Goal: Task Accomplishment & Management: Manage account settings

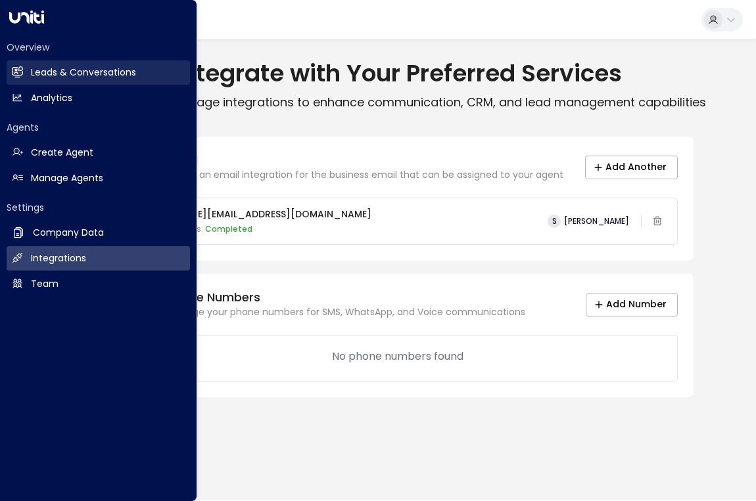
click at [125, 83] on link "Leads & Conversations Leads & Conversations" at bounding box center [98, 72] width 183 height 24
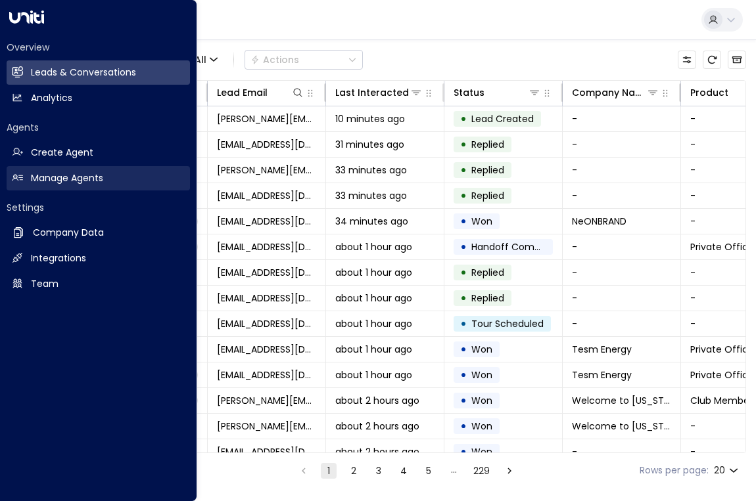
click at [71, 177] on h2 "Manage Agents" at bounding box center [67, 179] width 72 height 14
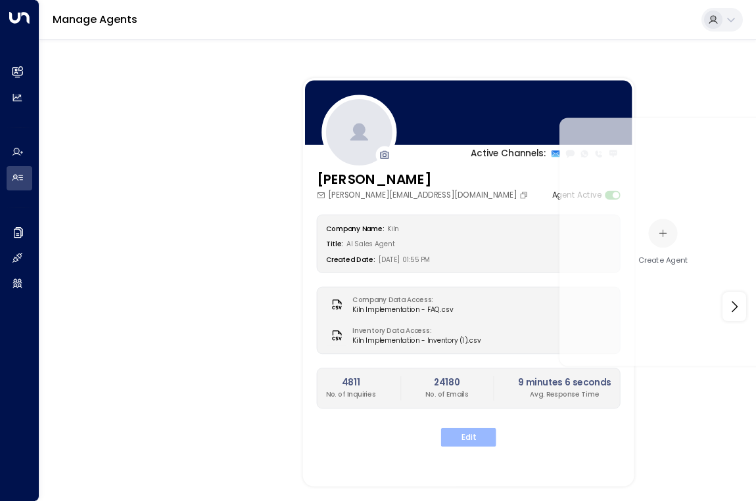
click at [458, 441] on button "Edit" at bounding box center [468, 437] width 55 height 19
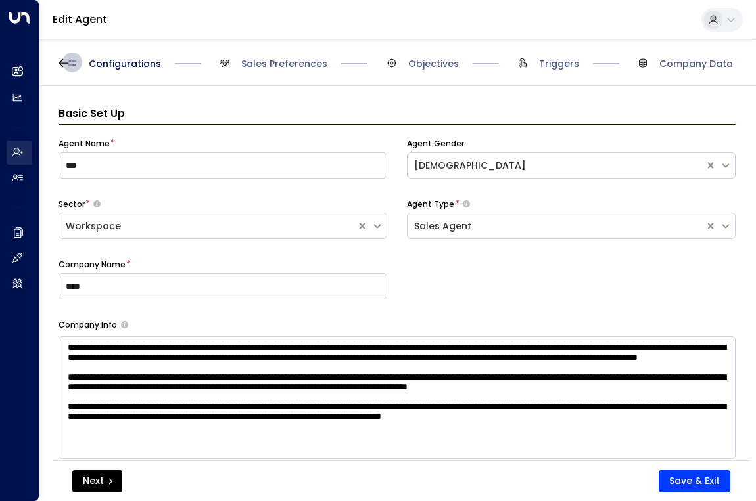
scroll to position [20, 0]
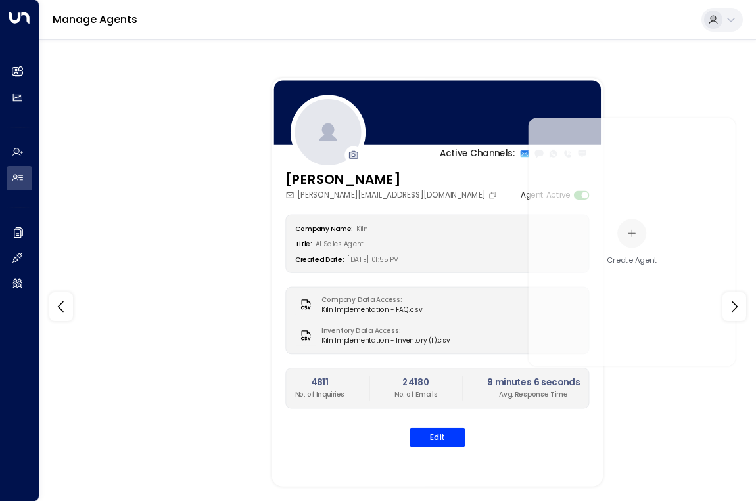
click at [350, 387] on div "4811 No. of Inquiries 24180 No. of Emails 9 minutes 6 seconds Avg. Response Time" at bounding box center [437, 389] width 285 height 24
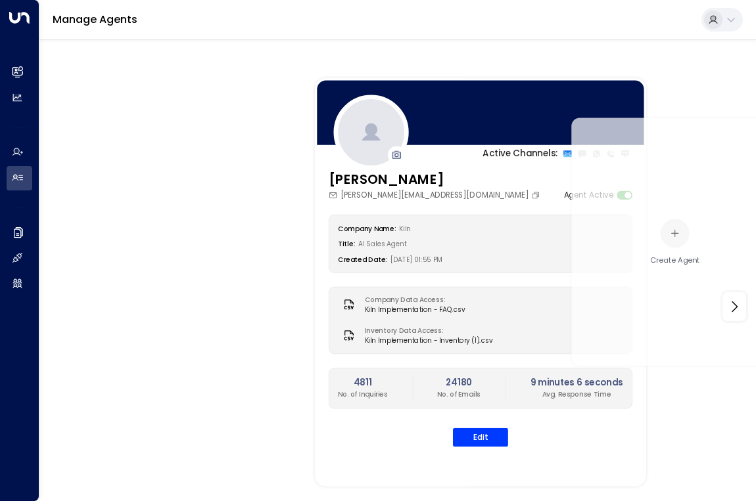
click at [367, 385] on h2 "4811" at bounding box center [363, 383] width 50 height 13
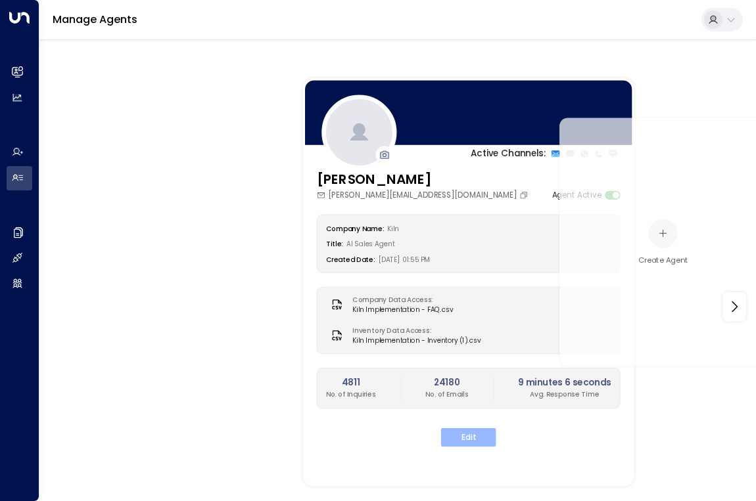
click at [457, 435] on button "Edit" at bounding box center [468, 437] width 55 height 19
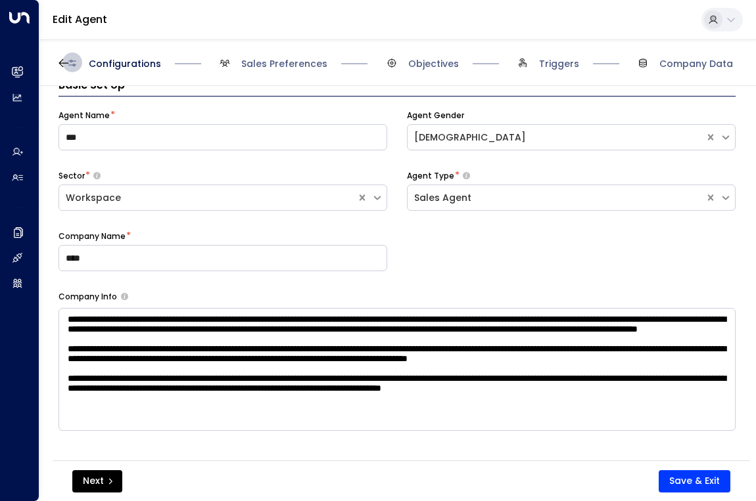
scroll to position [3, 0]
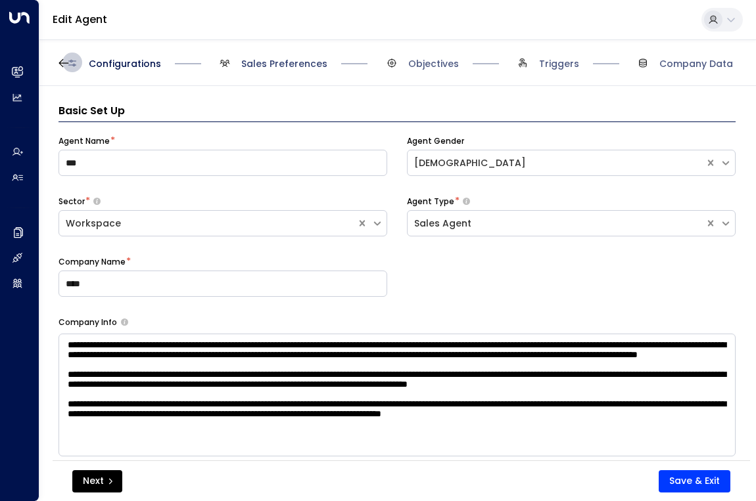
click at [293, 60] on span "Sales Preferences" at bounding box center [284, 63] width 86 height 13
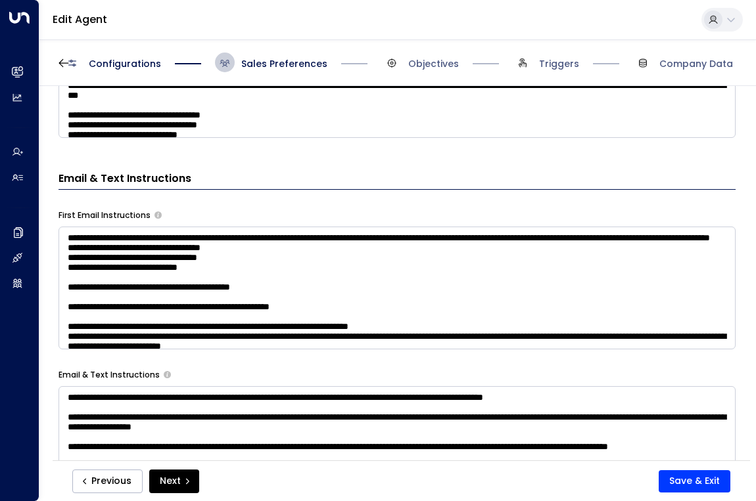
scroll to position [652, 0]
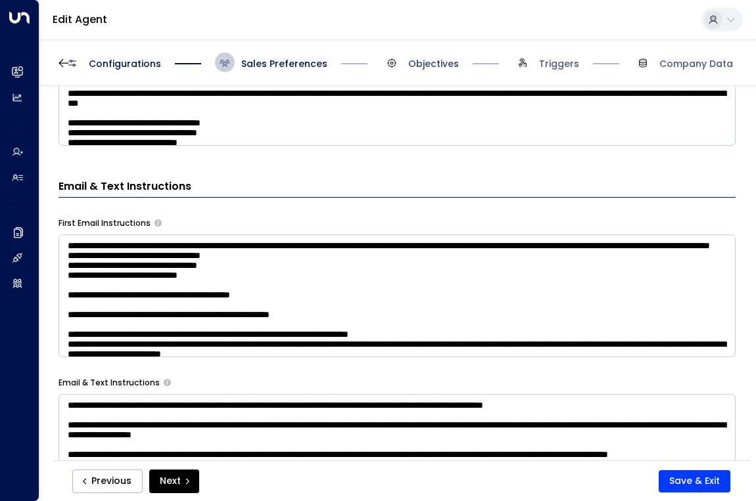
click at [434, 68] on span "Objectives" at bounding box center [433, 63] width 51 height 13
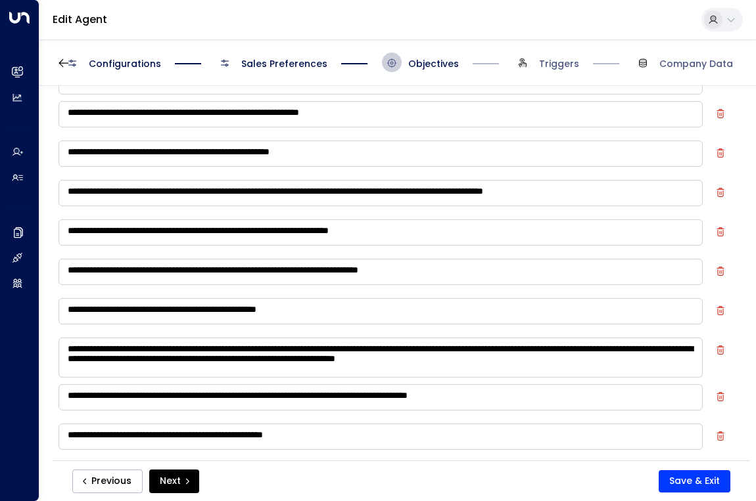
scroll to position [373, 0]
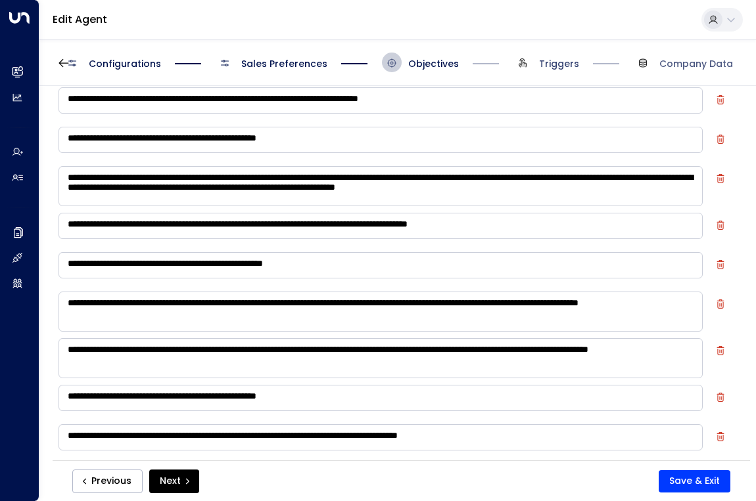
click at [565, 64] on span "Triggers" at bounding box center [559, 63] width 40 height 13
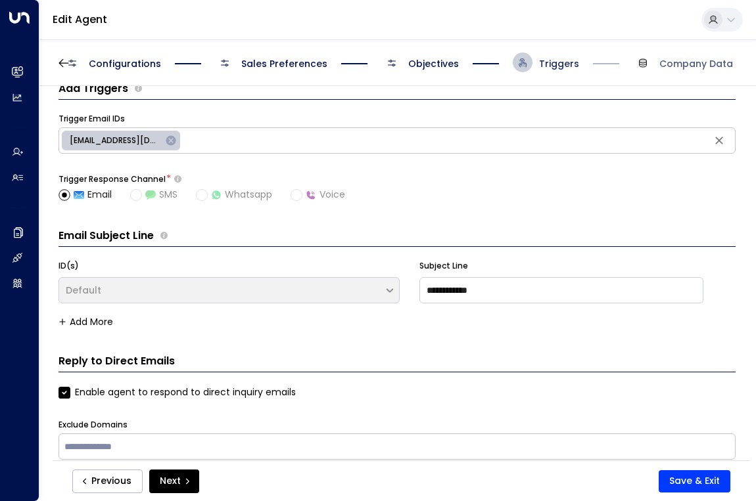
scroll to position [20, 0]
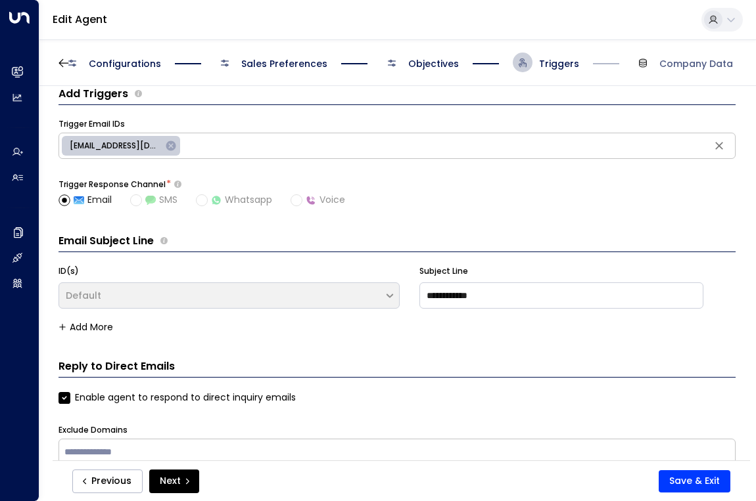
click at [418, 66] on span "Objectives" at bounding box center [433, 63] width 51 height 13
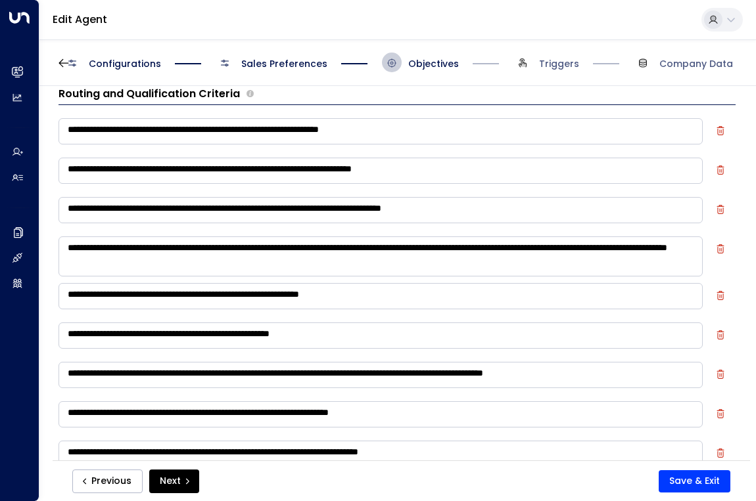
click at [301, 58] on span "Sales Preferences" at bounding box center [284, 63] width 86 height 13
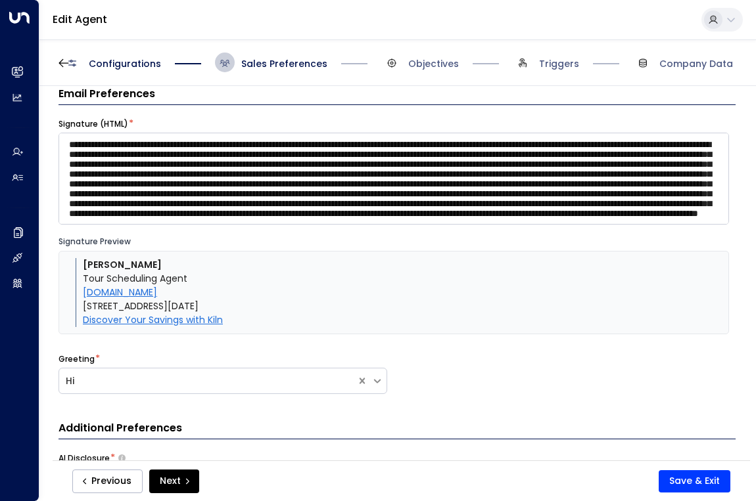
click at [123, 56] on span "Configurations" at bounding box center [111, 63] width 99 height 20
